Goal: Use online tool/utility: Utilize a website feature to perform a specific function

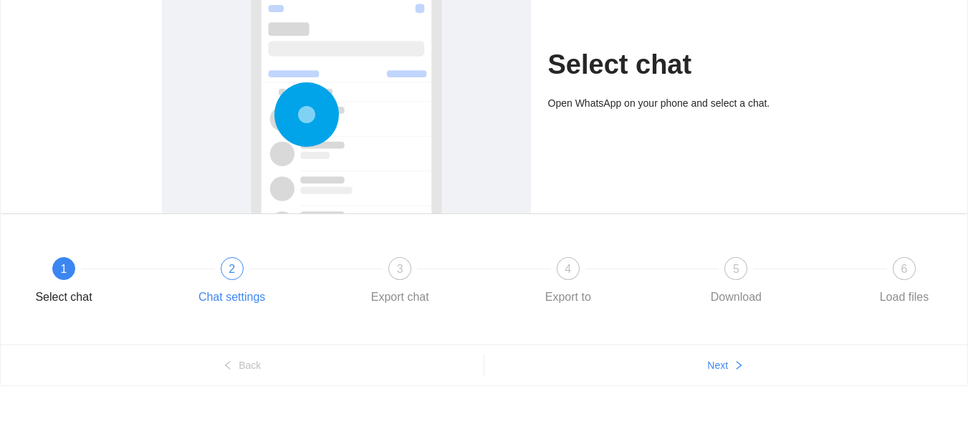
scroll to position [143, 0]
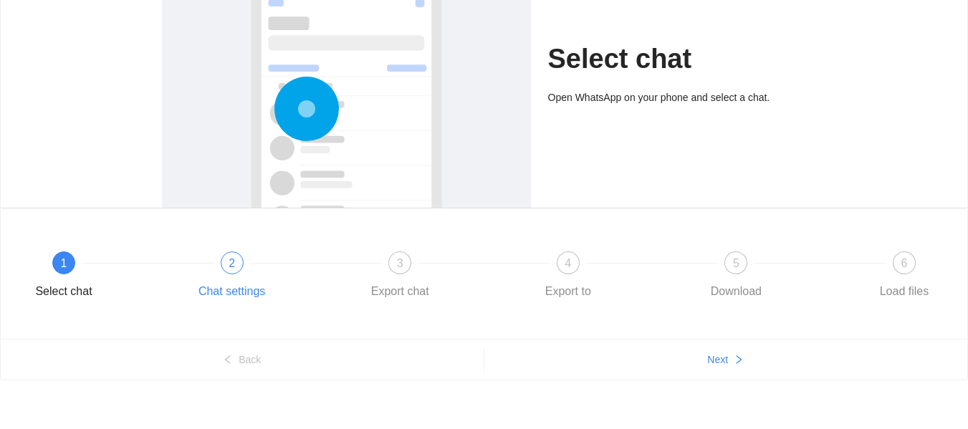
click at [224, 257] on div "2" at bounding box center [232, 263] width 23 height 23
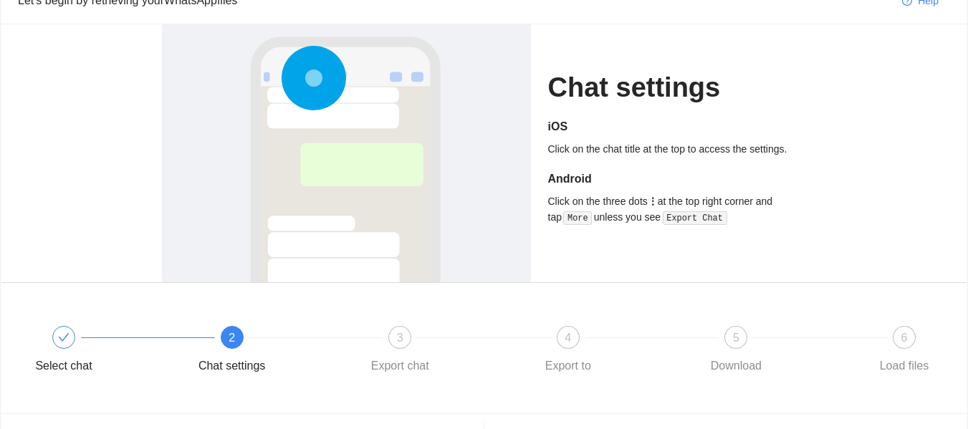
scroll to position [150, 0]
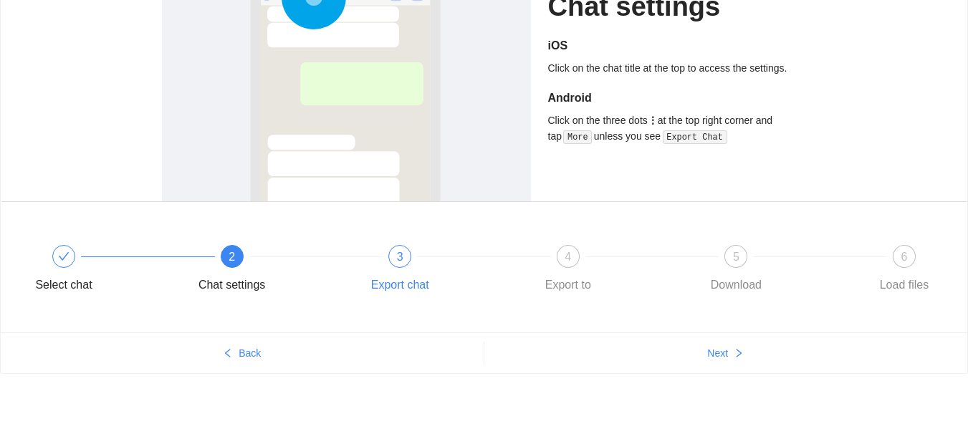
click at [388, 270] on div "3 Export chat" at bounding box center [442, 271] width 168 height 52
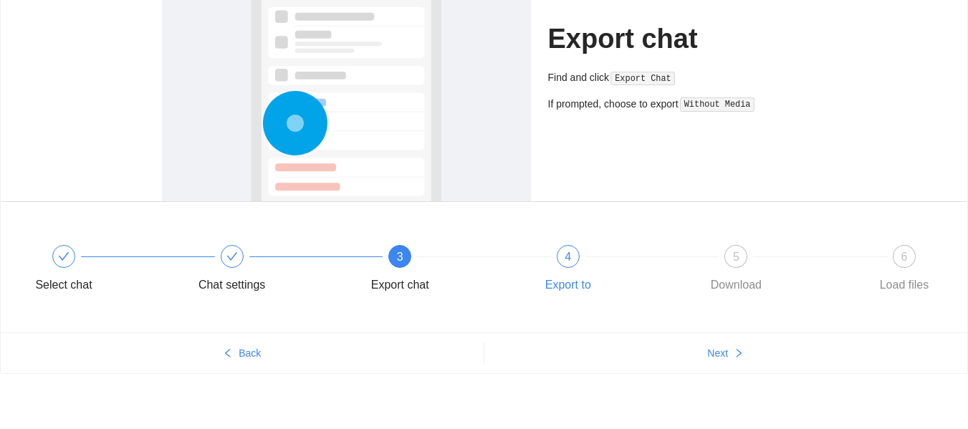
click at [588, 259] on div at bounding box center [652, 257] width 168 height 6
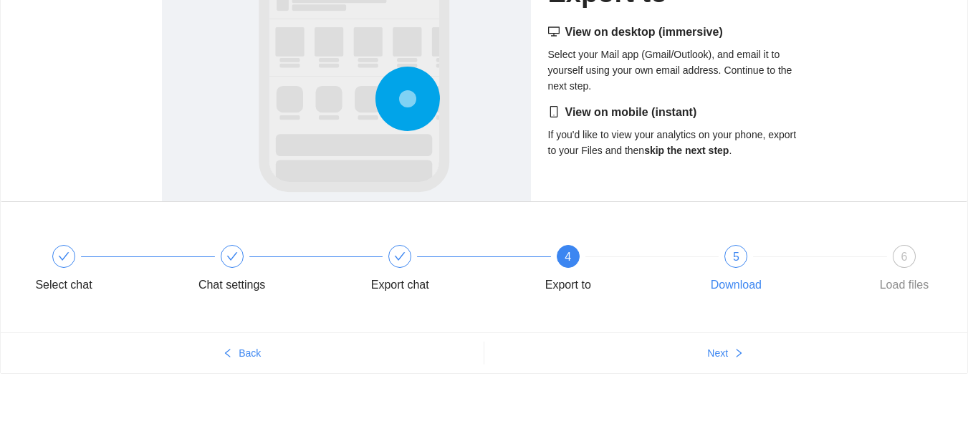
click at [763, 274] on div "Download" at bounding box center [735, 285] width 83 height 23
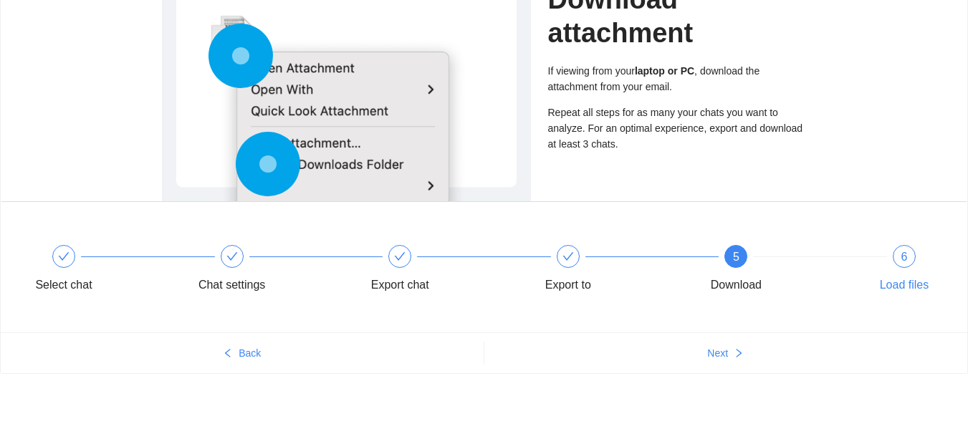
click at [904, 259] on span "6" at bounding box center [905, 257] width 6 height 12
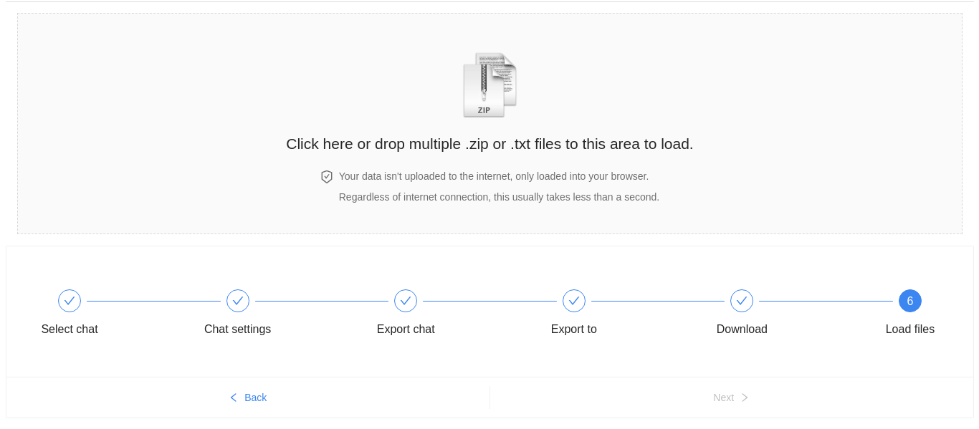
scroll to position [0, 0]
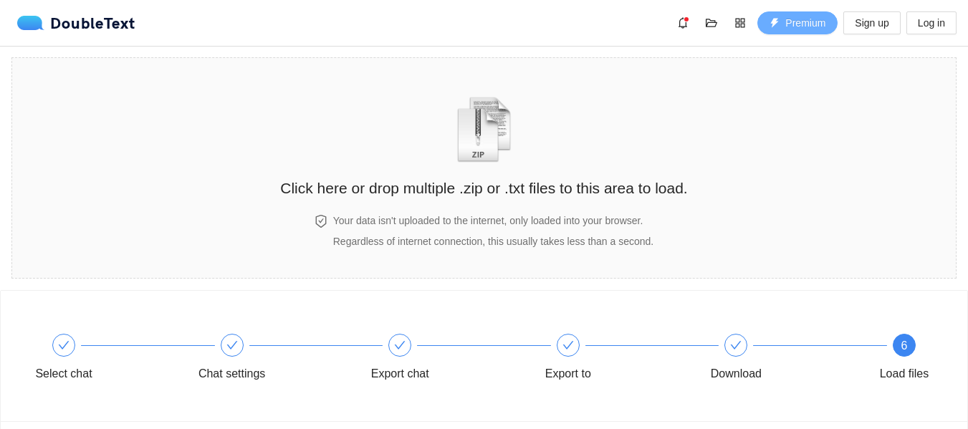
click at [790, 24] on span "Premium" at bounding box center [805, 23] width 40 height 16
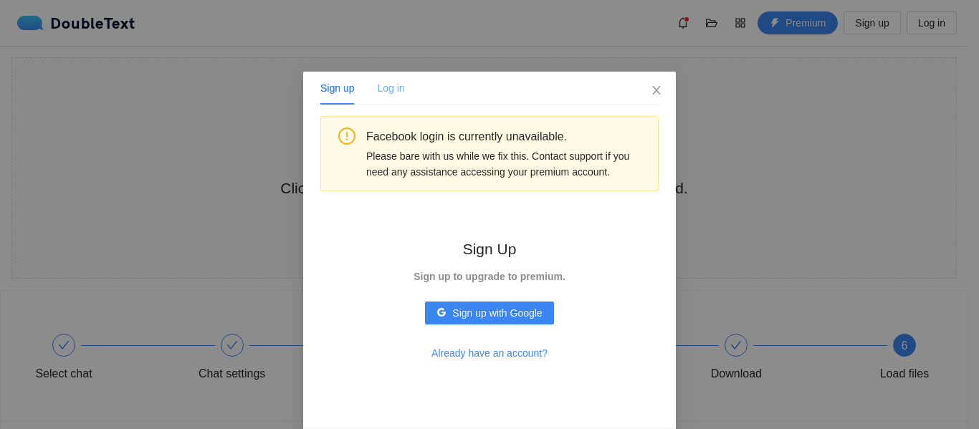
click at [377, 79] on div "Log in" at bounding box center [390, 88] width 27 height 33
click at [689, 98] on div "Sign up Log in Facebook login is currently unavailable. Please bare with us whi…" at bounding box center [489, 214] width 979 height 429
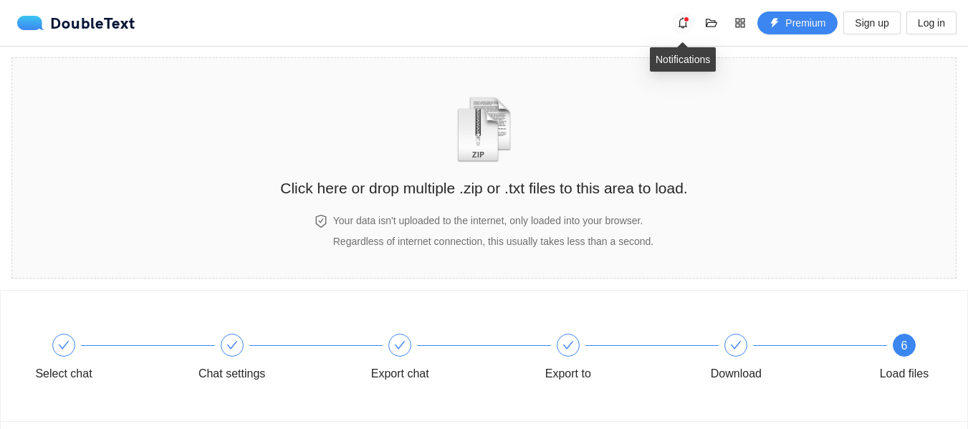
click at [679, 23] on icon "bell" at bounding box center [682, 22] width 11 height 11
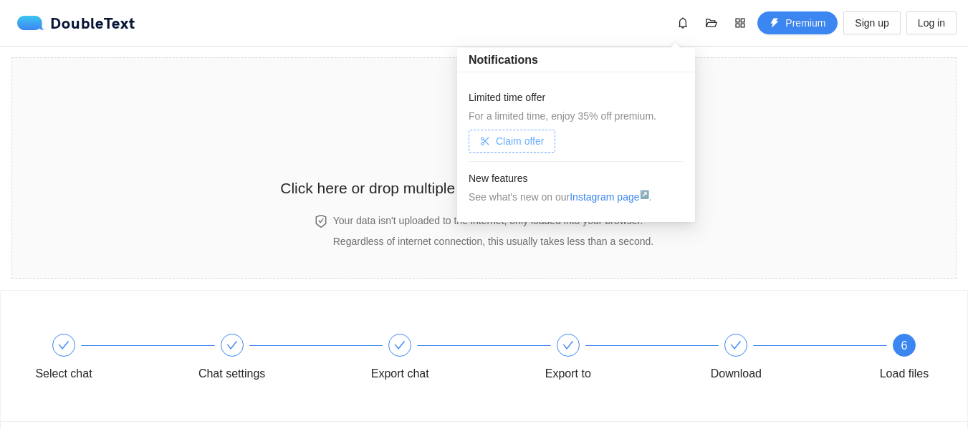
click at [530, 135] on span "Claim offer" at bounding box center [520, 141] width 48 height 16
